Goal: Transaction & Acquisition: Book appointment/travel/reservation

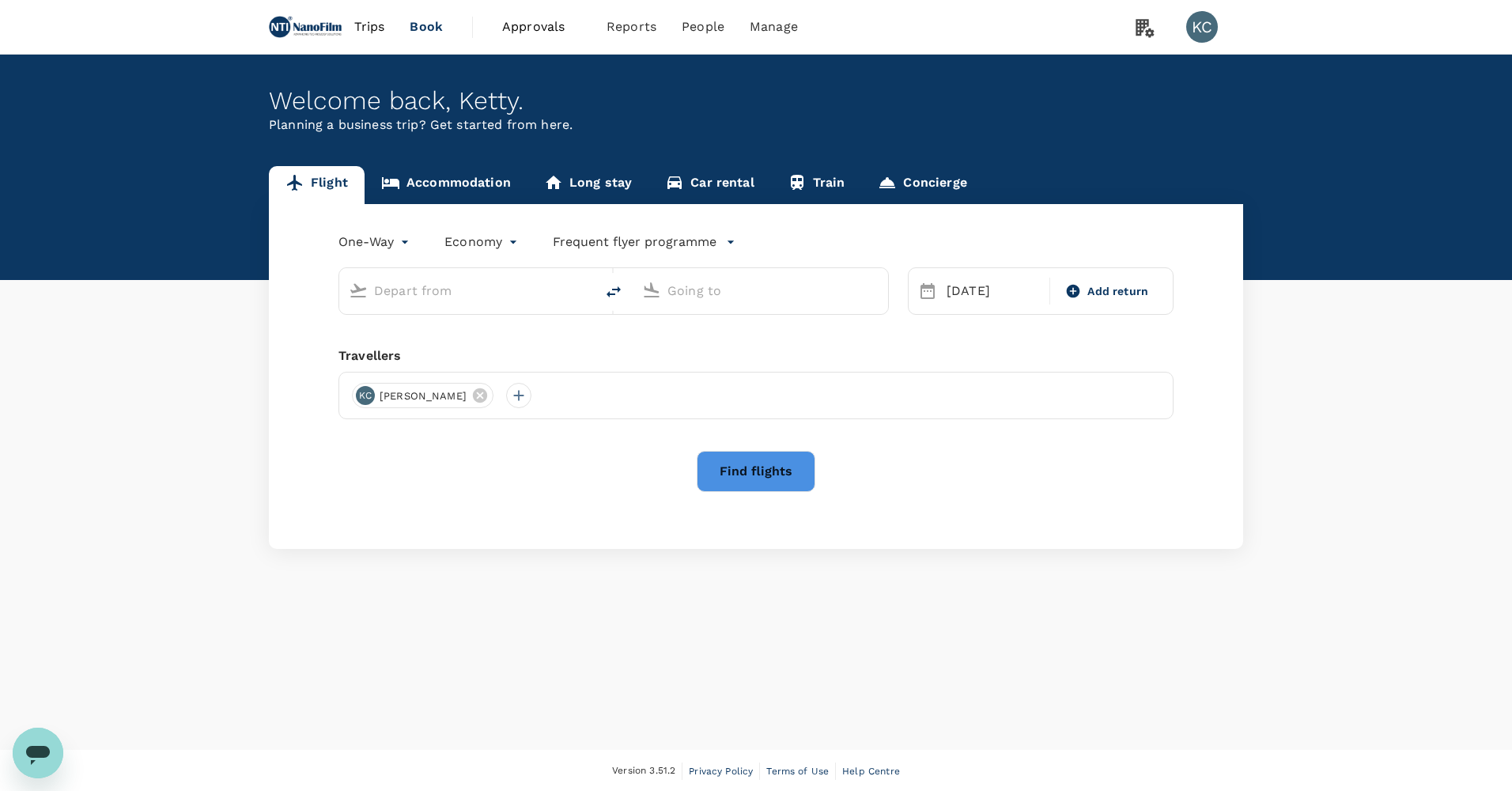
type input "Hamburg (HAM)"
type input "Singapore Changi (SIN)"
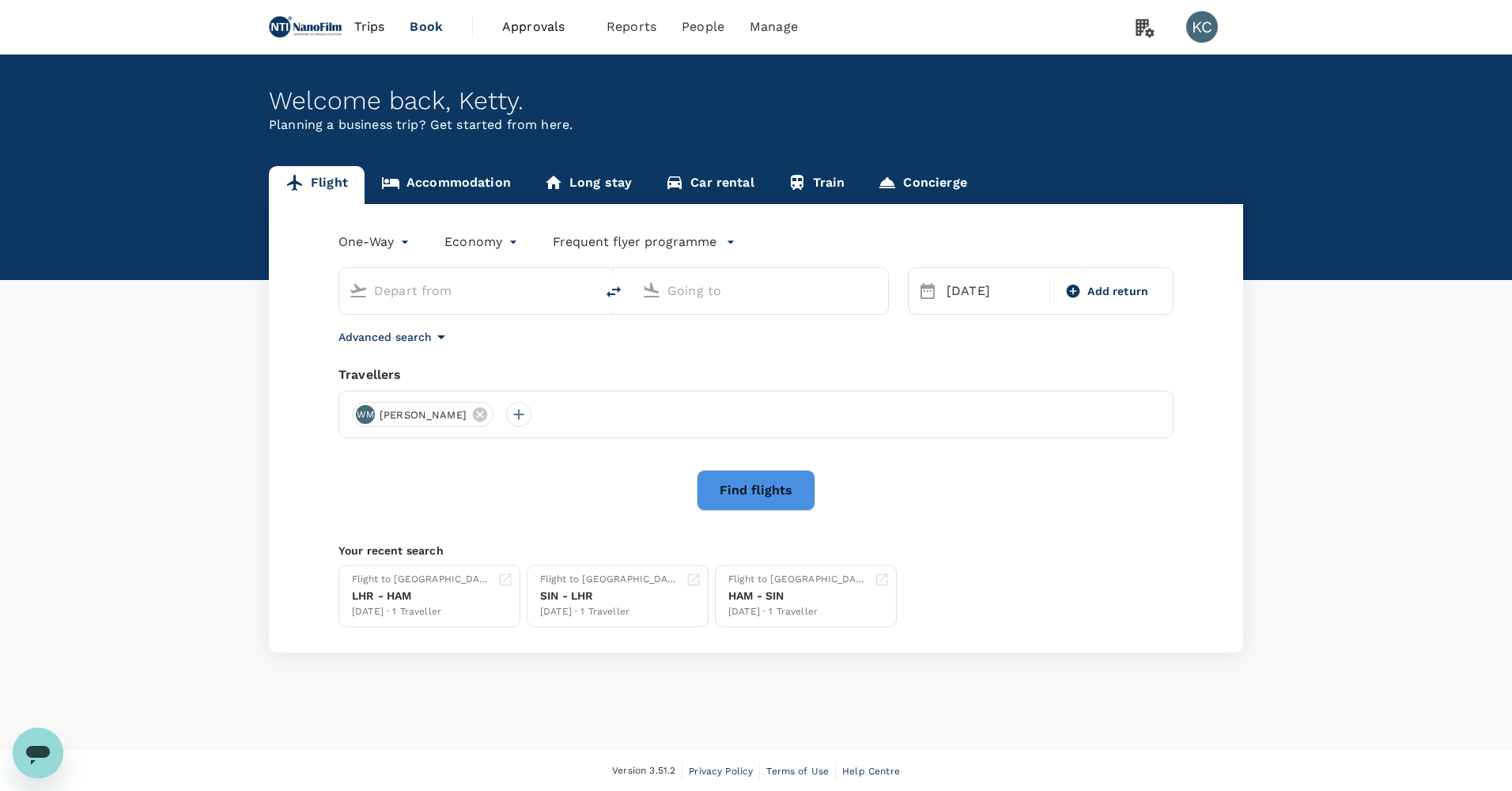
type input "Hamburg (HAM)"
type input "Singapore Changi (SIN)"
click at [479, 286] on input "Hamburg (HAM)" at bounding box center [467, 291] width 187 height 24
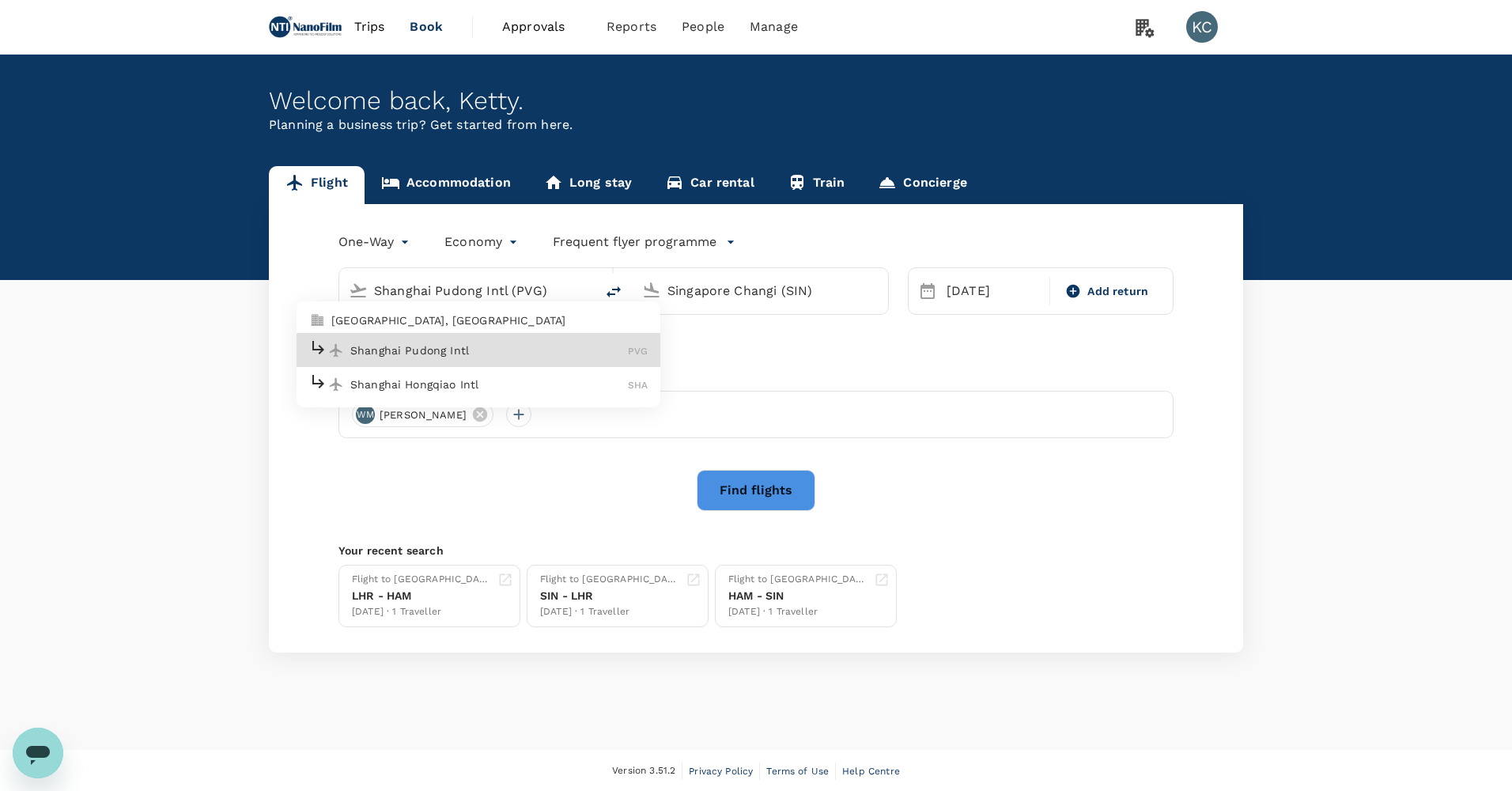
type input "Shanghai Pudong Intl (PVG)"
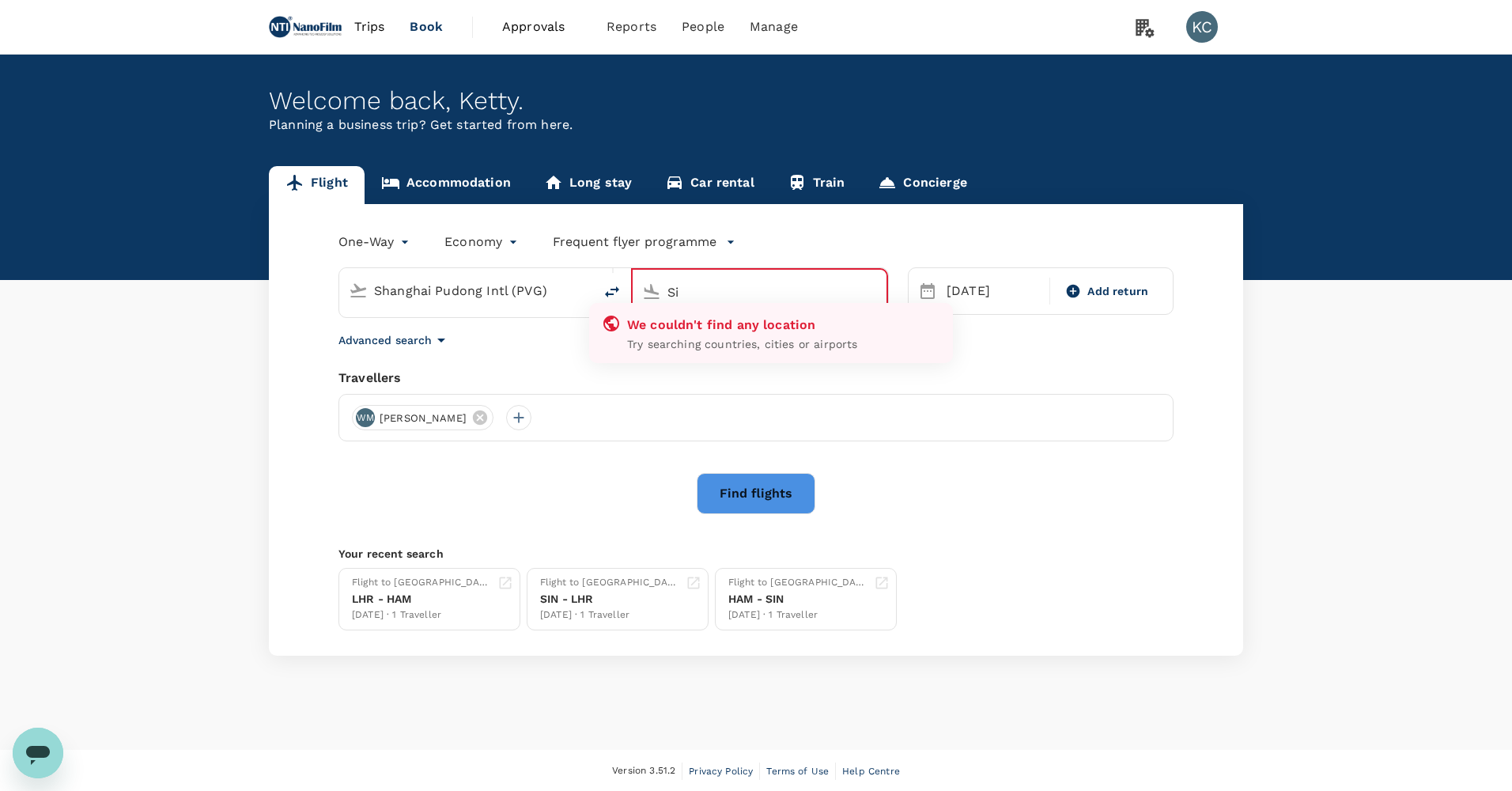
type input "S"
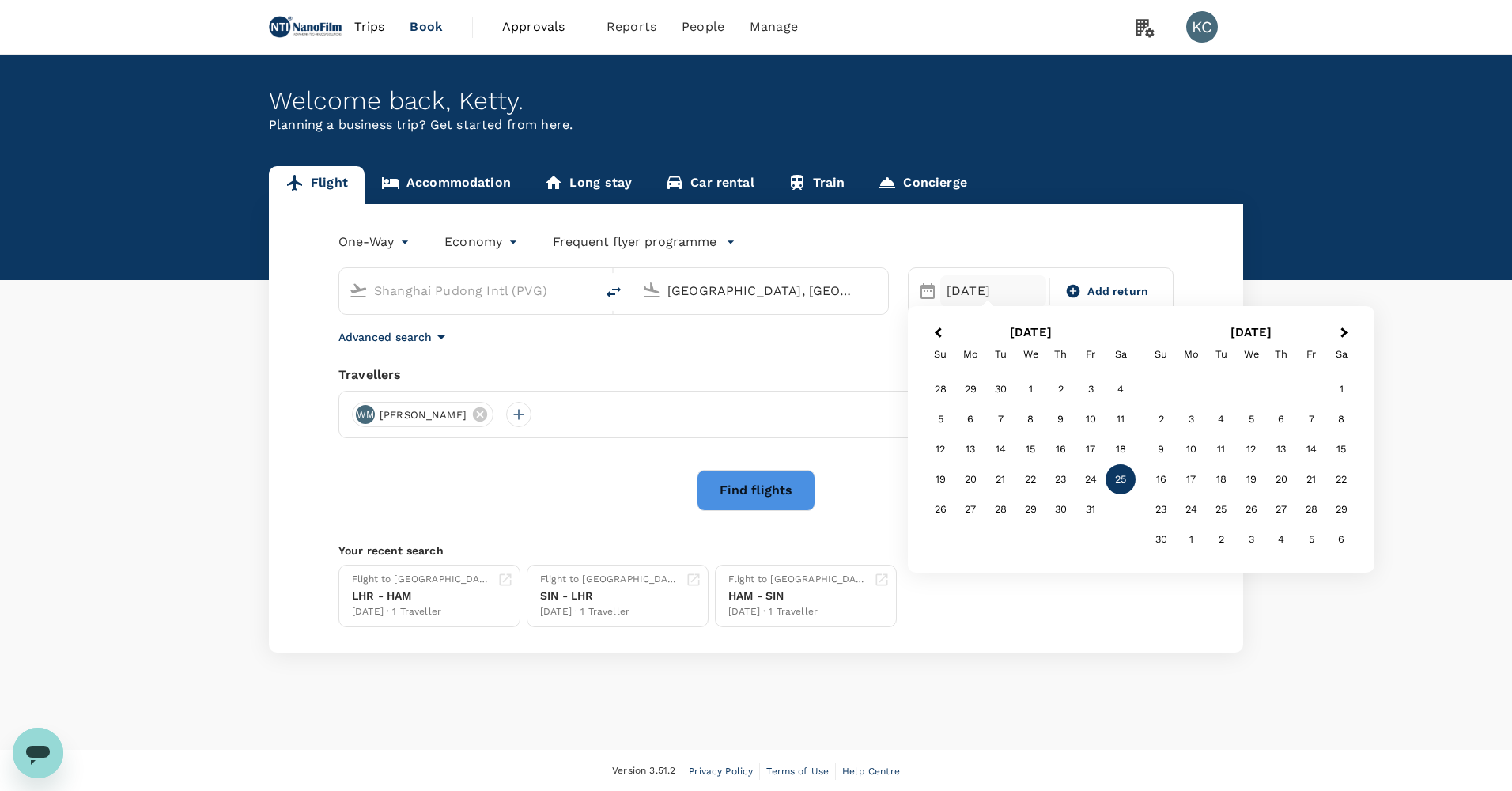
type input "[GEOGRAPHIC_DATA], [GEOGRAPHIC_DATA] (any)"
click at [936, 334] on button "Previous Month" at bounding box center [936, 333] width 25 height 25
click at [1001, 469] on div "23" at bounding box center [1000, 479] width 30 height 30
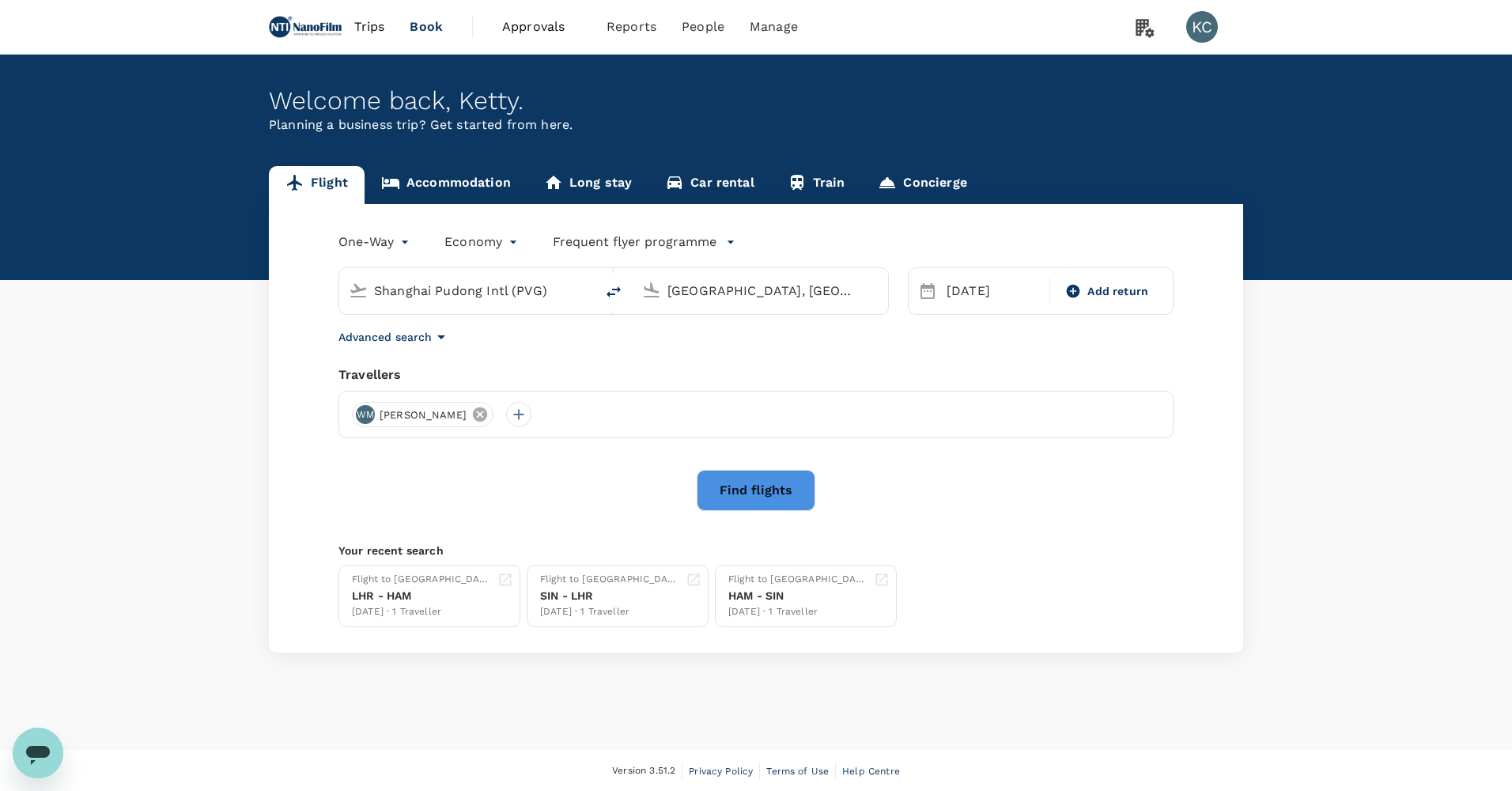
click at [471, 406] on icon at bounding box center [480, 414] width 17 height 17
click at [366, 402] on div at bounding box center [364, 414] width 25 height 25
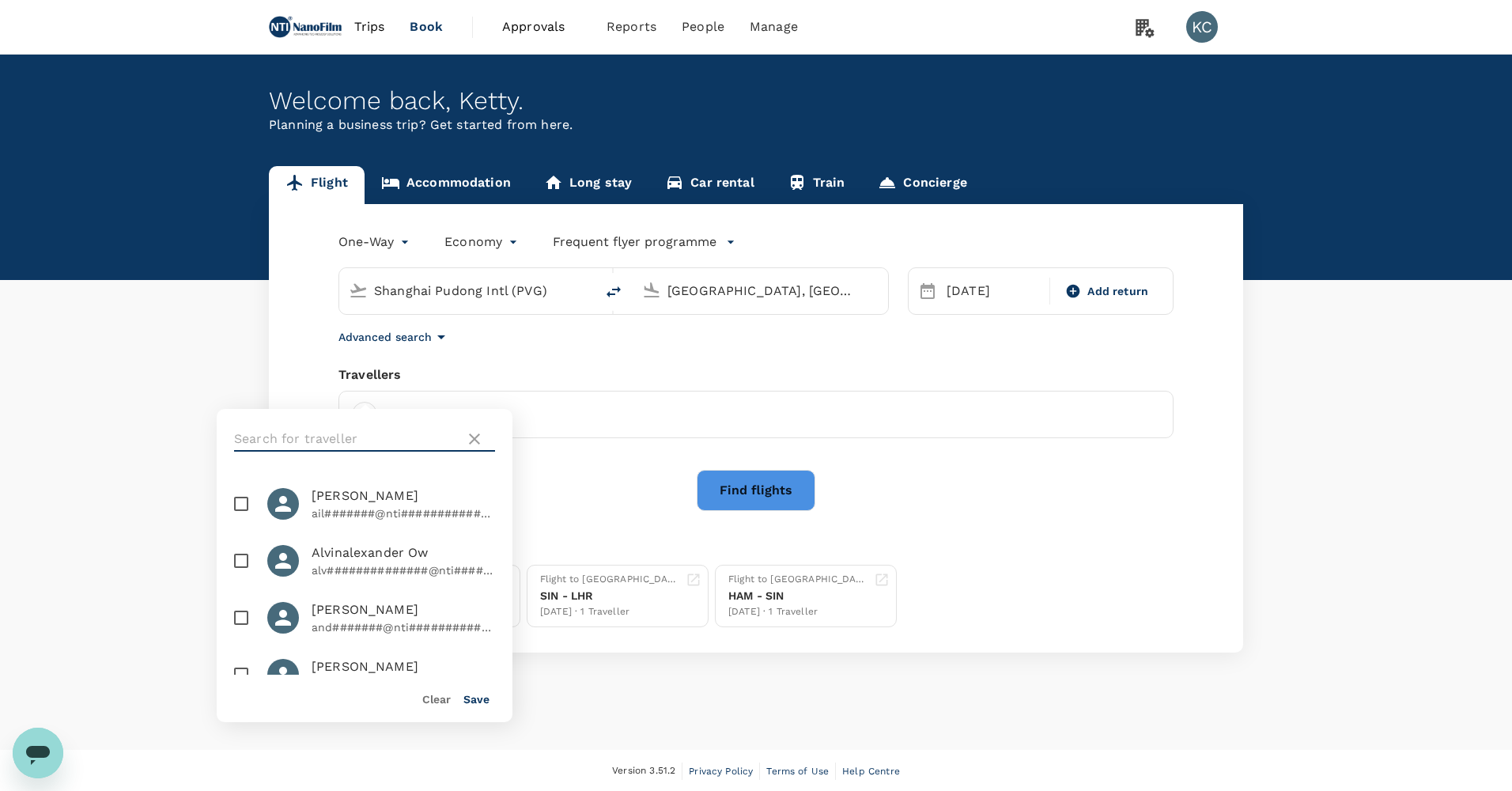
click at [374, 443] on input "text" at bounding box center [346, 439] width 225 height 25
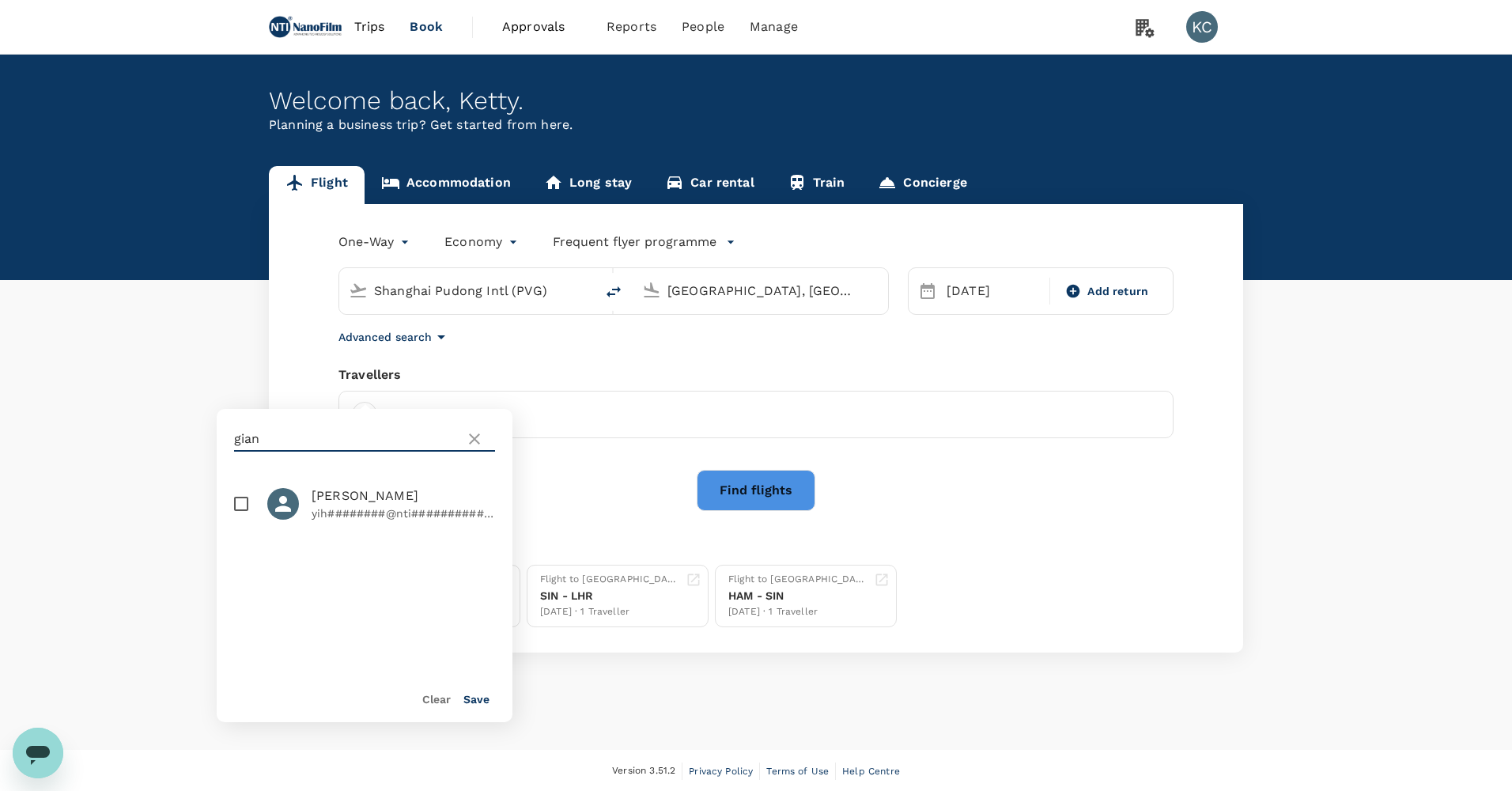
type input "gian"
click at [389, 488] on span "[PERSON_NAME]" at bounding box center [403, 496] width 184 height 19
click at [383, 506] on p "yih########@nti#############" at bounding box center [403, 513] width 184 height 16
click at [386, 512] on li "[PERSON_NAME] [PERSON_NAME]########@nti#############" at bounding box center [365, 503] width 296 height 57
checkbox input "true"
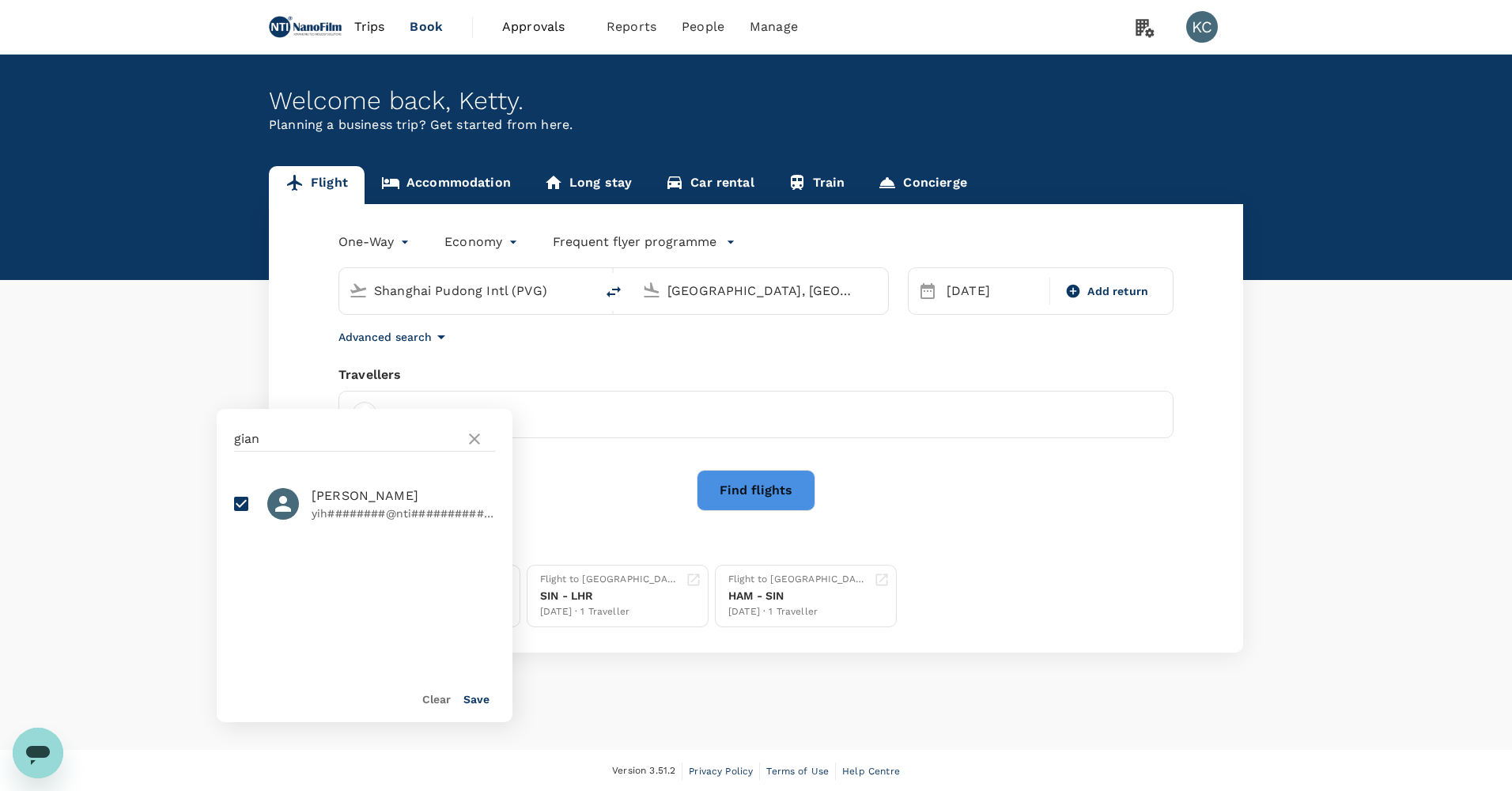
click at [474, 697] on button "Save" at bounding box center [476, 699] width 26 height 13
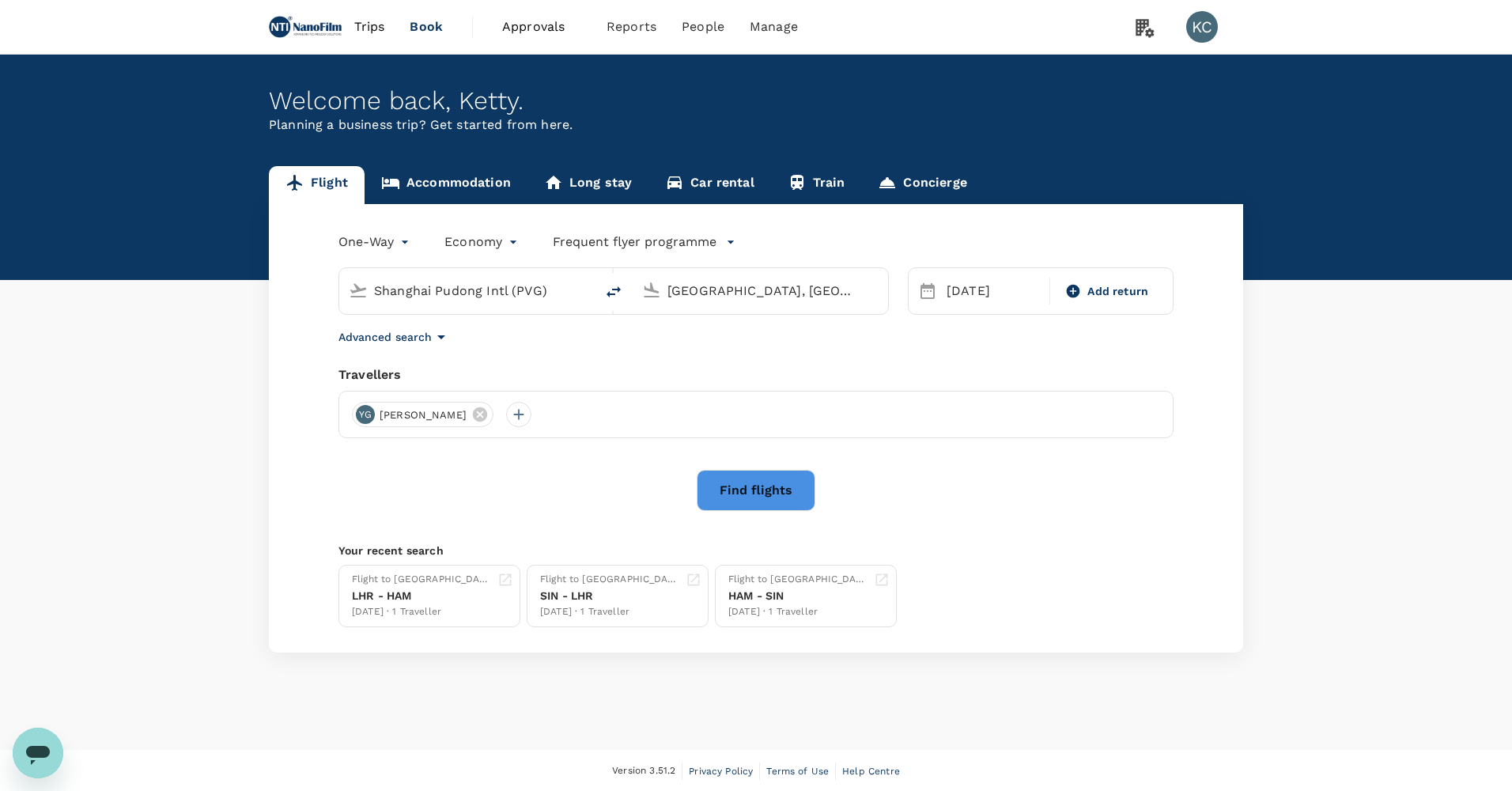
click at [757, 470] on button "Find flights" at bounding box center [756, 490] width 118 height 41
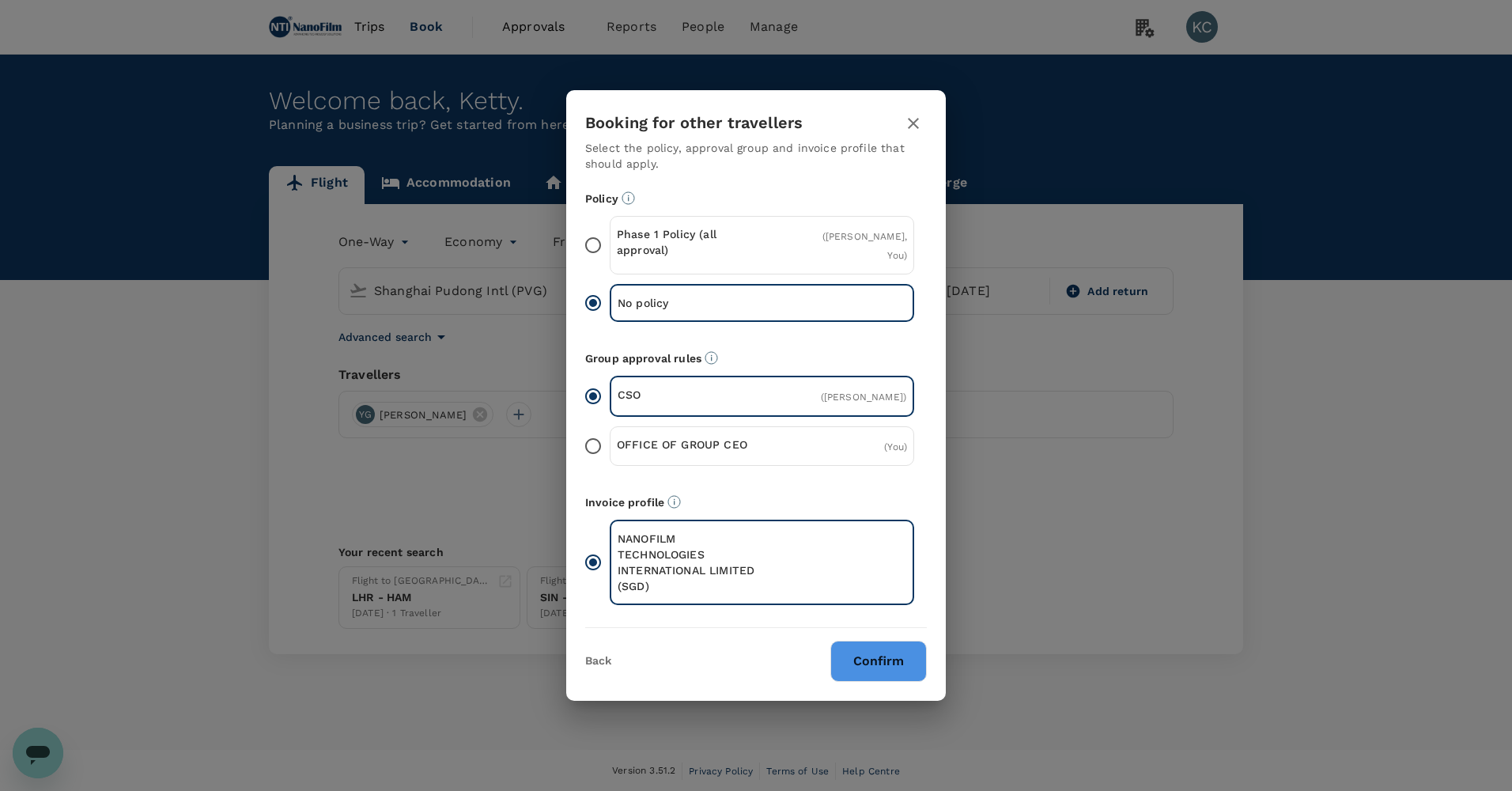
click at [856, 640] on button "Confirm" at bounding box center [878, 660] width 97 height 41
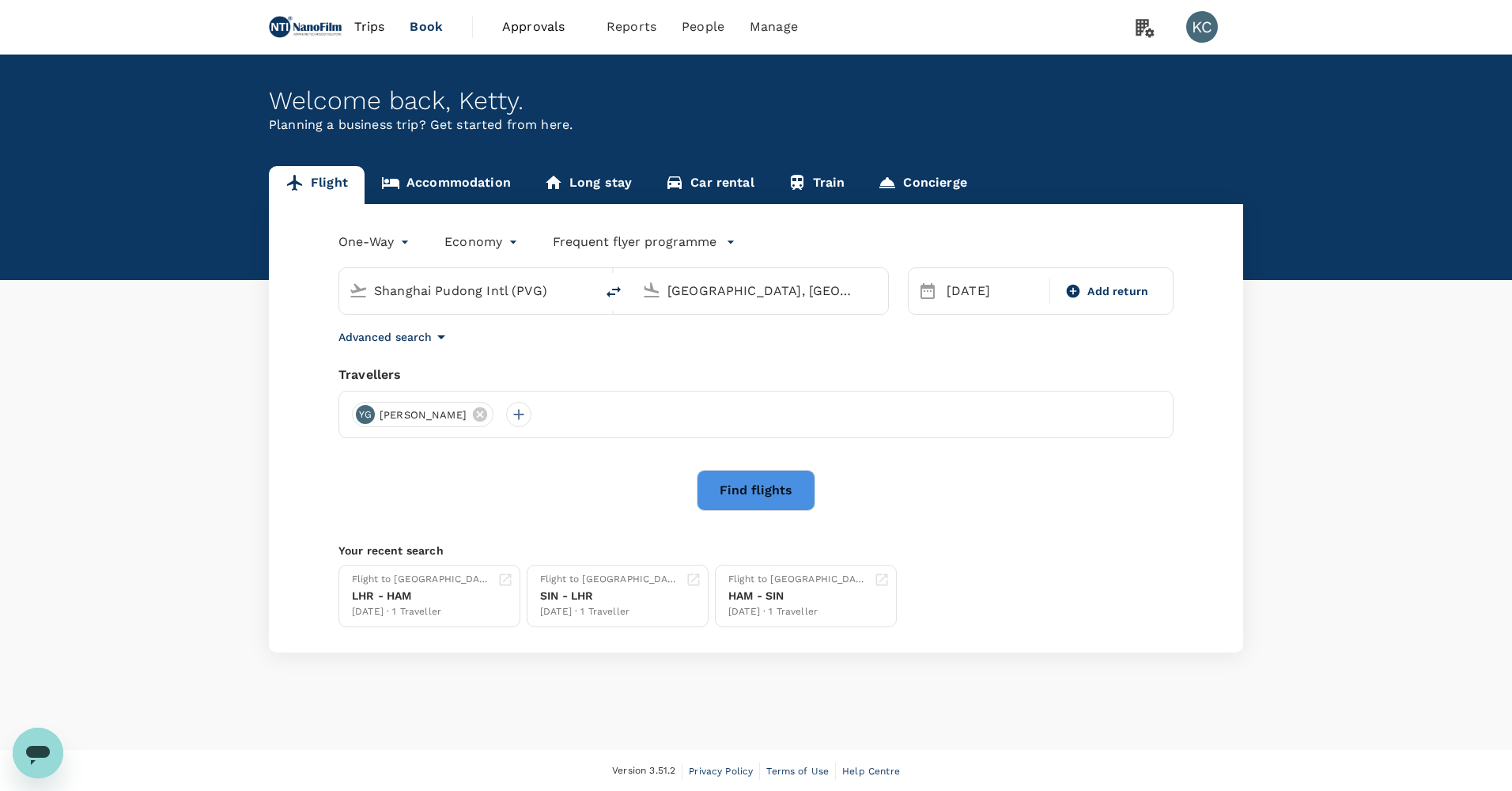
click at [755, 486] on button "Find flights" at bounding box center [756, 490] width 118 height 41
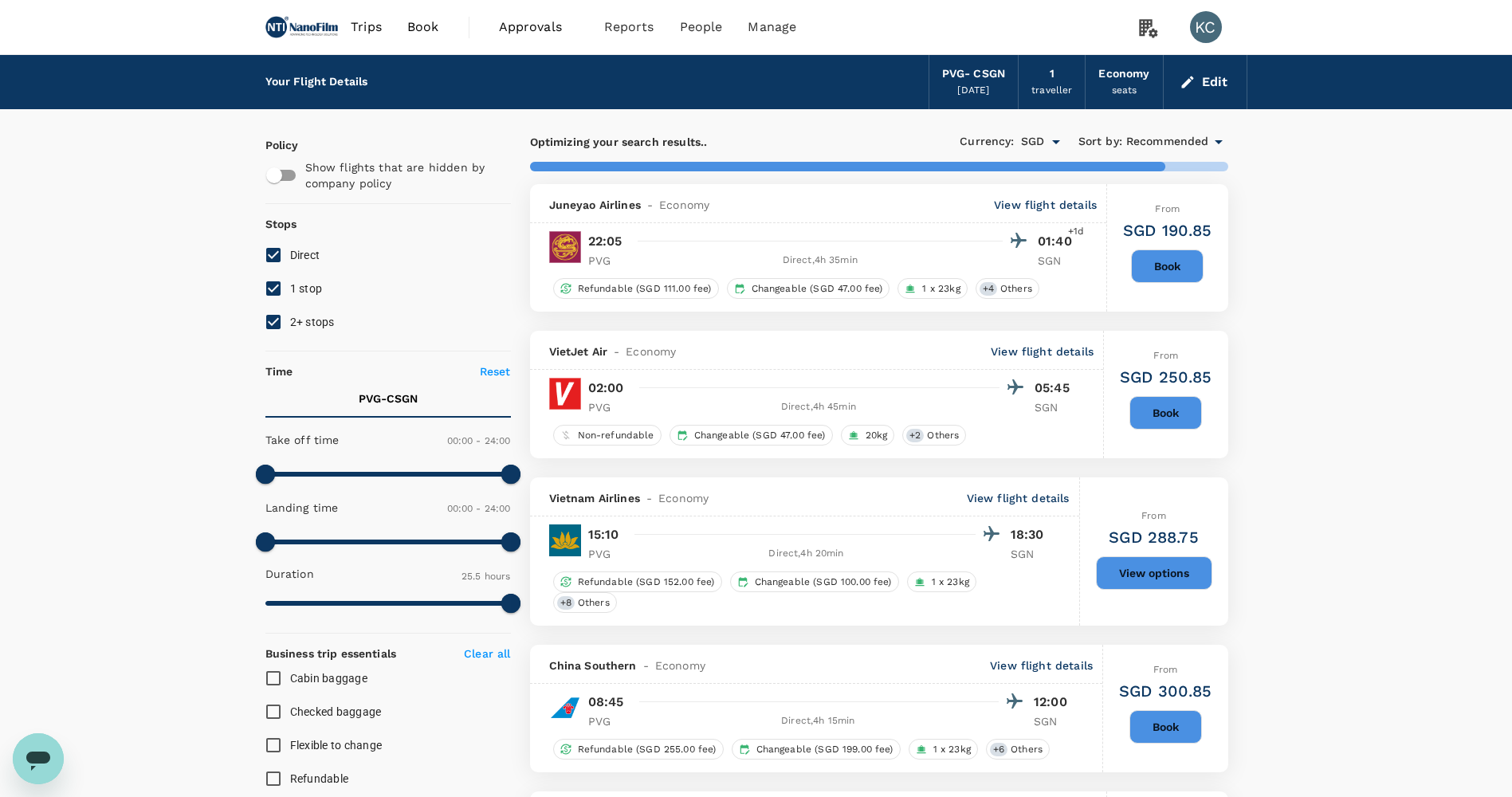
type input "1920"
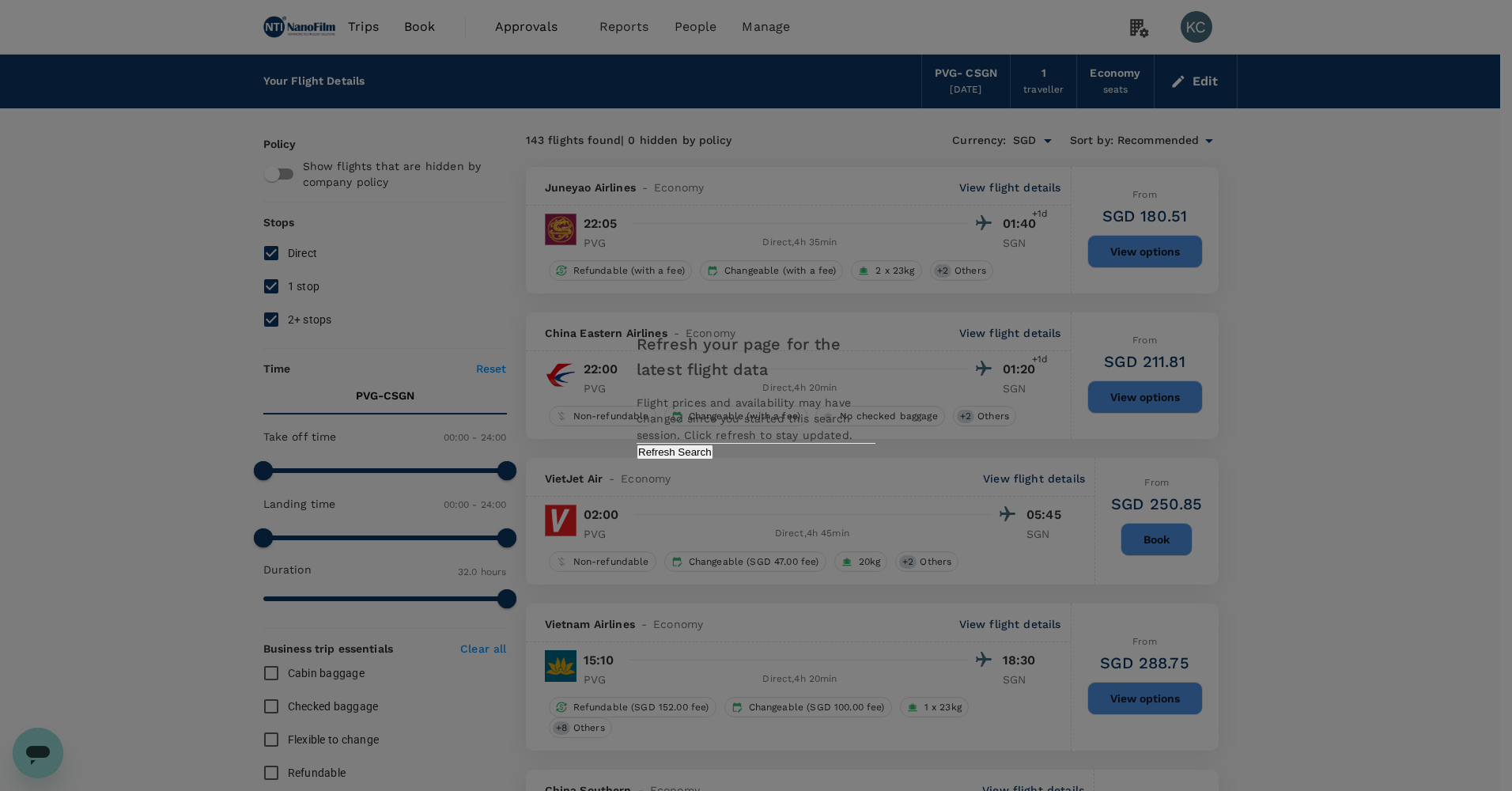
click at [714, 448] on button "Refresh Search" at bounding box center [675, 452] width 77 height 15
